Goal: Information Seeking & Learning: Learn about a topic

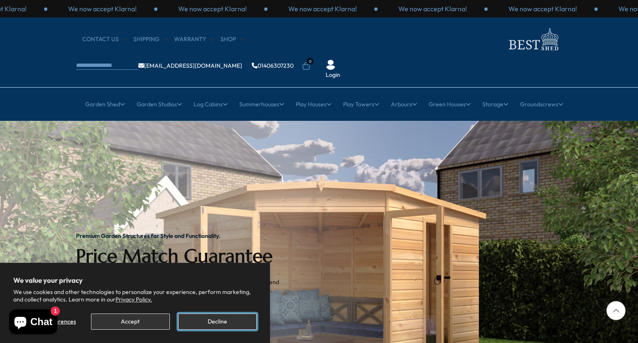
click at [207, 322] on button "Decline" at bounding box center [217, 321] width 78 height 16
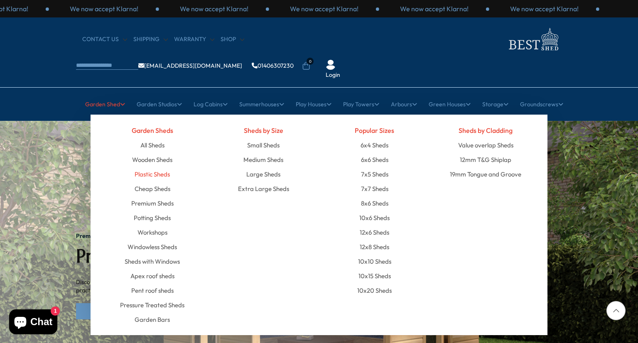
click at [158, 167] on link "Plastic Sheds" at bounding box center [152, 174] width 35 height 15
click at [159, 138] on link "All Sheds" at bounding box center [152, 145] width 24 height 15
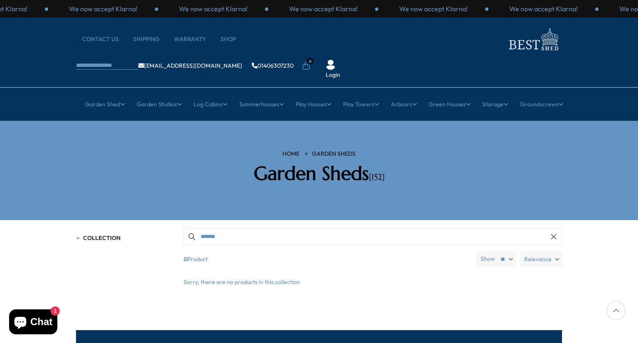
click at [614, 310] on div at bounding box center [615, 310] width 19 height 19
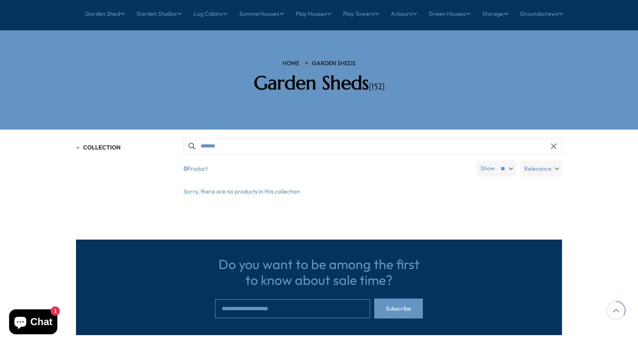
scroll to position [90, 0]
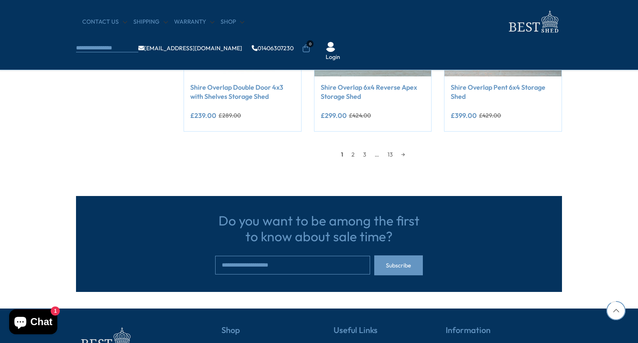
scroll to position [880, 0]
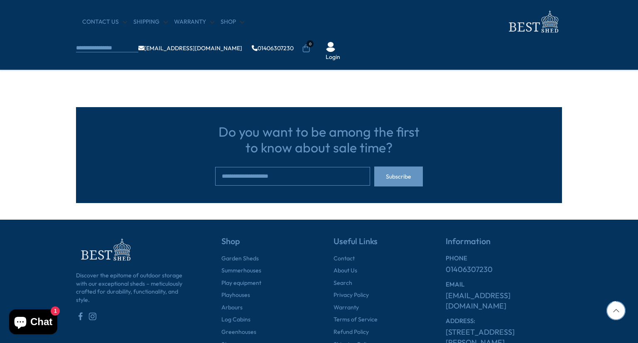
click at [350, 66] on link "2" at bounding box center [353, 65] width 12 height 12
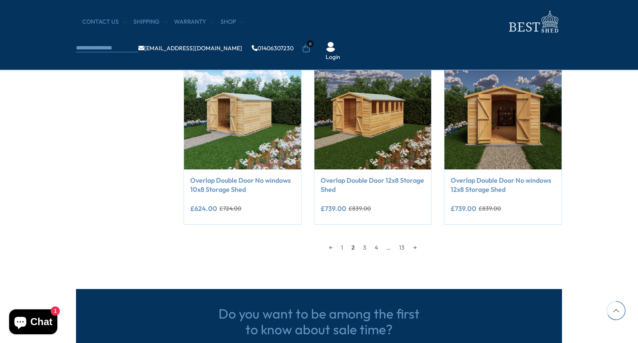
scroll to position [722, 0]
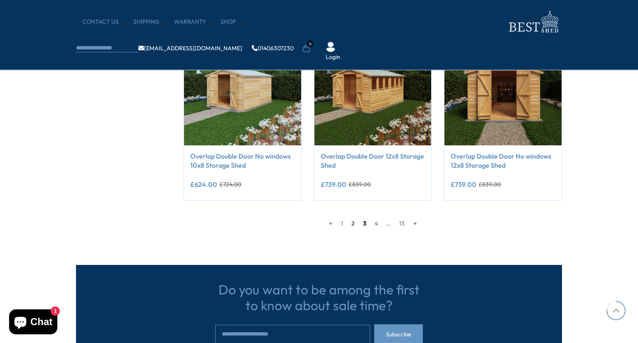
click at [366, 221] on link "3" at bounding box center [365, 223] width 12 height 12
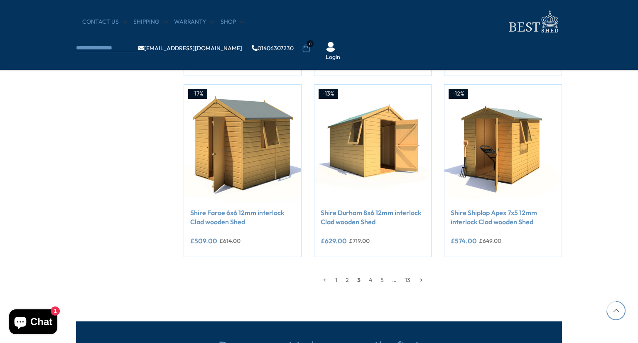
scroll to position [706, 0]
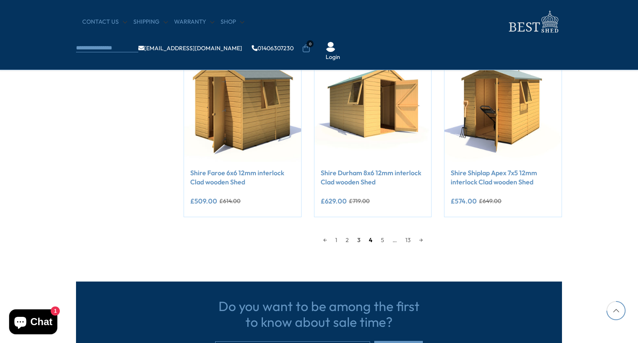
click at [369, 238] on link "4" at bounding box center [371, 240] width 12 height 12
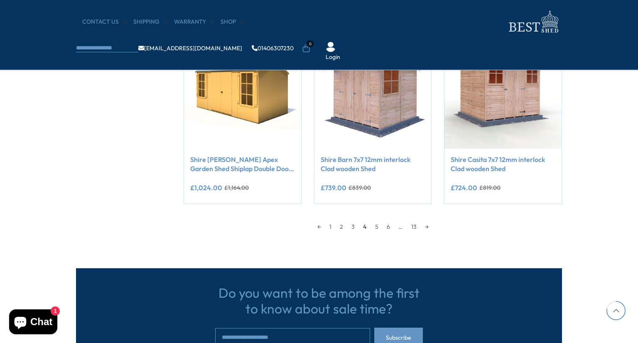
scroll to position [739, 0]
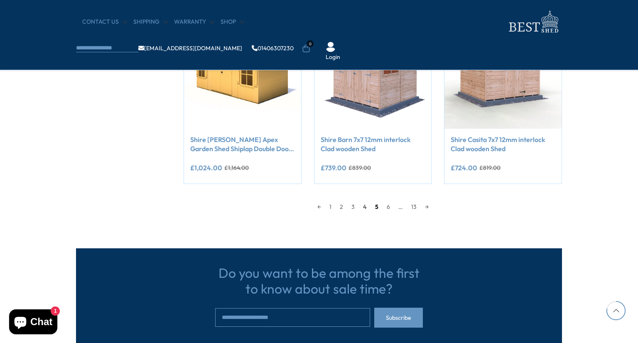
click at [375, 205] on link "5" at bounding box center [377, 207] width 12 height 12
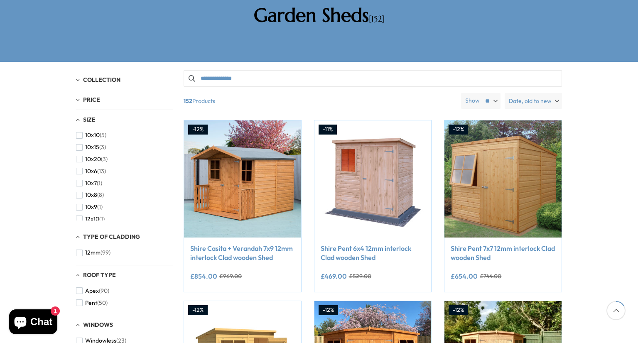
scroll to position [158, 0]
